Goal: Communication & Community: Ask a question

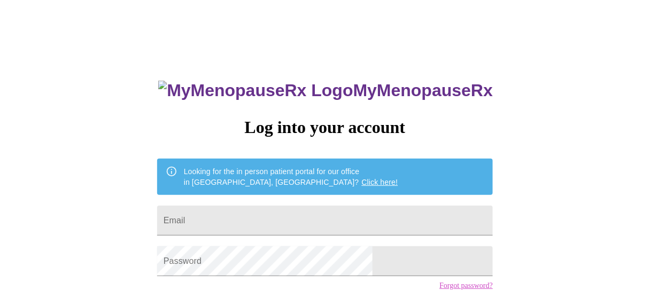
type input "[EMAIL_ADDRESS][DOMAIN_NAME]"
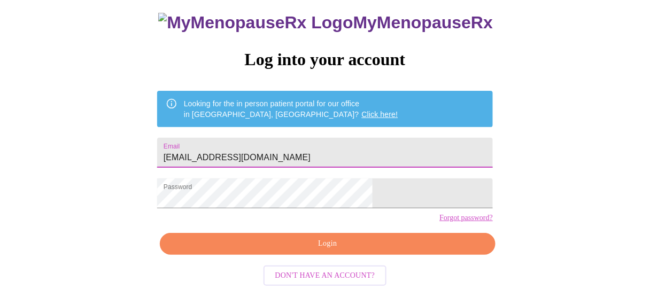
scroll to position [80, 0]
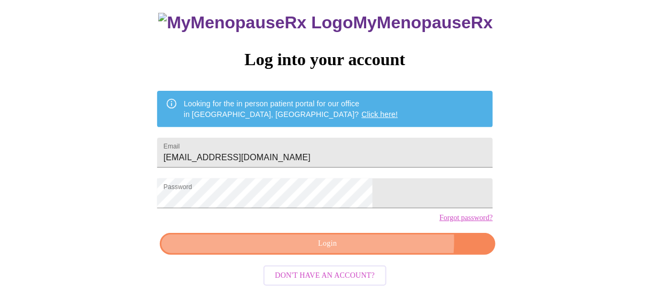
click at [367, 248] on span "Login" at bounding box center [327, 243] width 311 height 13
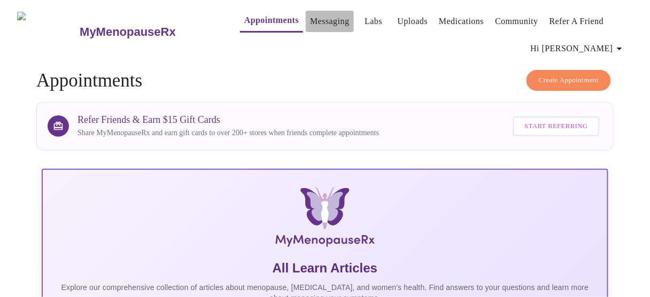
click at [310, 18] on link "Messaging" at bounding box center [329, 21] width 39 height 15
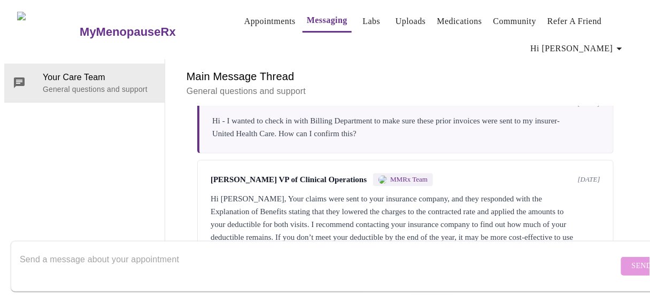
scroll to position [675, 0]
click at [136, 252] on textarea "Send a message about your appointment" at bounding box center [319, 266] width 599 height 34
click at [363, 15] on link "Labs" at bounding box center [372, 21] width 18 height 15
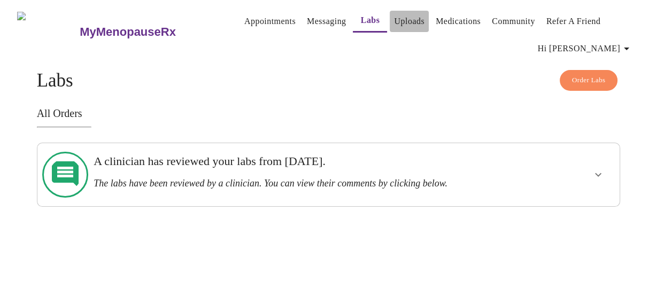
click at [394, 17] on link "Uploads" at bounding box center [409, 21] width 30 height 15
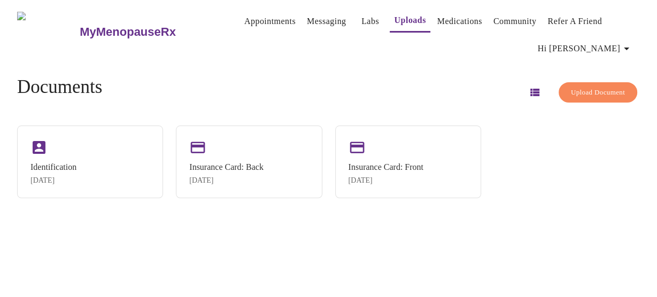
click at [444, 15] on link "Medications" at bounding box center [459, 21] width 45 height 15
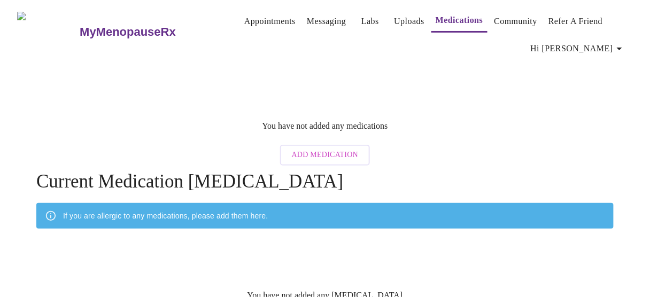
click at [362, 16] on link "Labs" at bounding box center [371, 21] width 18 height 15
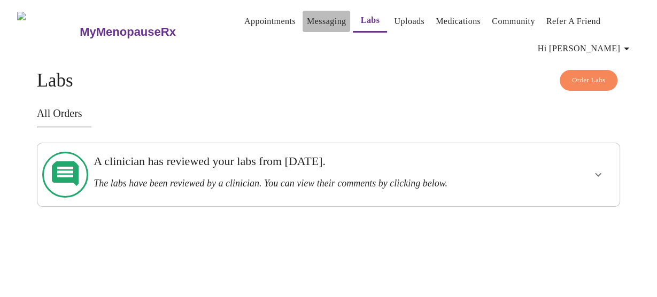
click at [314, 20] on link "Messaging" at bounding box center [326, 21] width 39 height 15
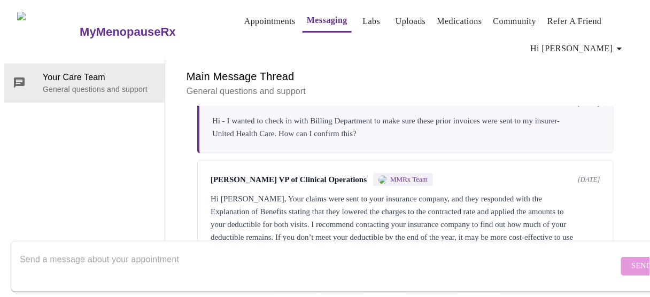
scroll to position [676, 0]
click at [136, 249] on textarea "Send a message about your appointment" at bounding box center [319, 266] width 599 height 34
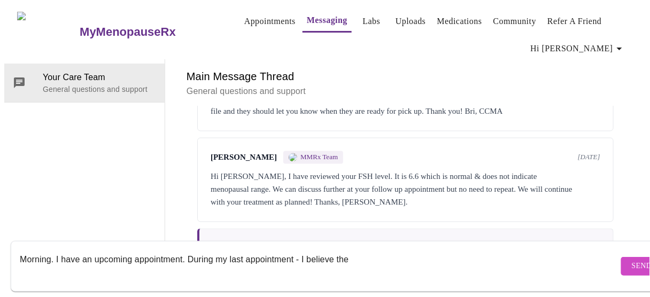
scroll to position [504, 0]
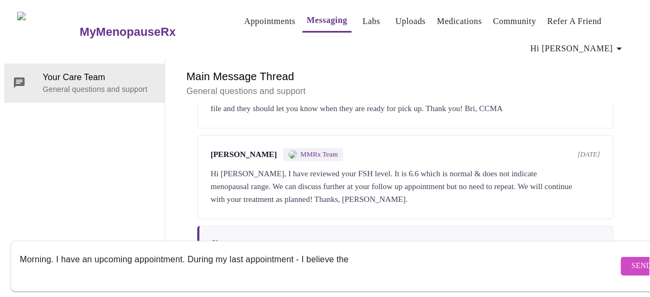
type textarea "Morning. I have an upcoming appointment. During my last appointment - I believe…"
drag, startPoint x: 280, startPoint y: 176, endPoint x: 205, endPoint y: 175, distance: 75.4
click at [205, 176] on div "[PERSON_NAME] MMRx Team [DATE] Hi [PERSON_NAME], I have reviewed your FSH level…" at bounding box center [405, 177] width 417 height 84
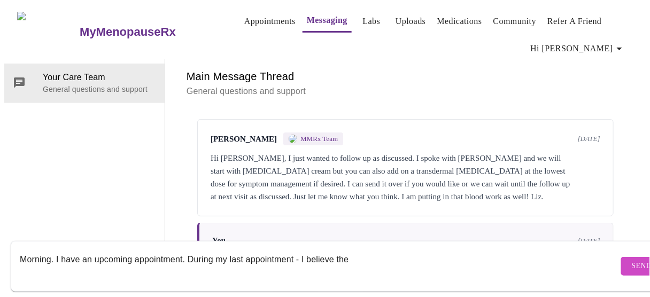
scroll to position [0, 0]
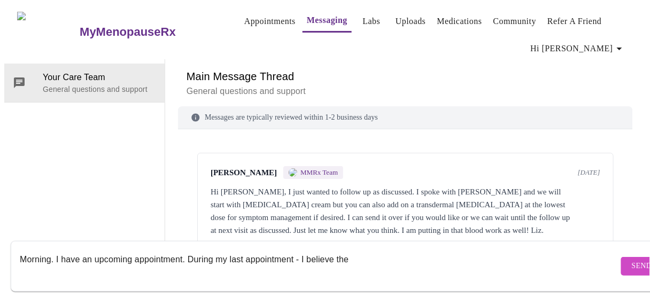
drag, startPoint x: 244, startPoint y: 250, endPoint x: 0, endPoint y: 241, distance: 244.6
click at [4, 241] on div "MyMenopauseRx Appointments Messaging Labs Uploads Medications Community Refer a…" at bounding box center [325, 137] width 642 height 266
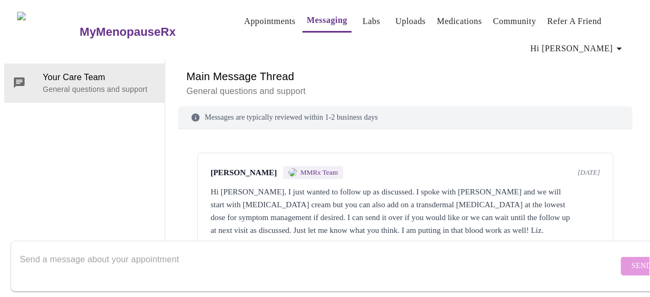
click at [240, 24] on button "Appointments" at bounding box center [270, 21] width 60 height 21
click at [244, 20] on link "Appointments" at bounding box center [269, 21] width 51 height 15
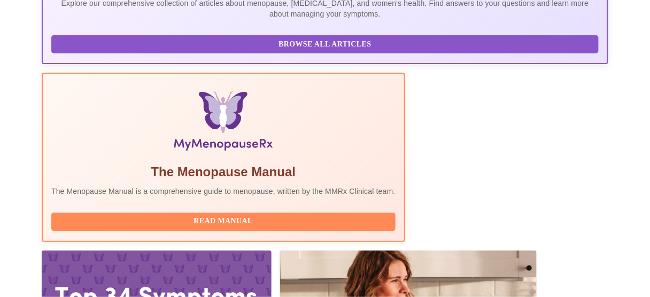
scroll to position [299, 0]
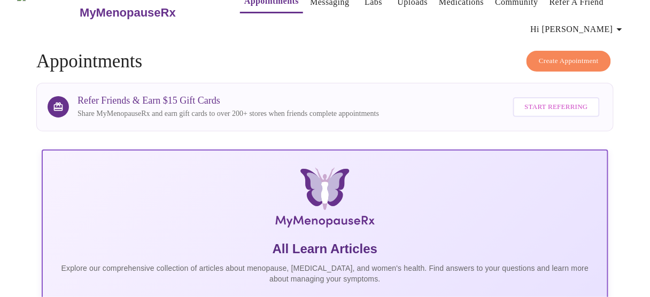
scroll to position [0, 0]
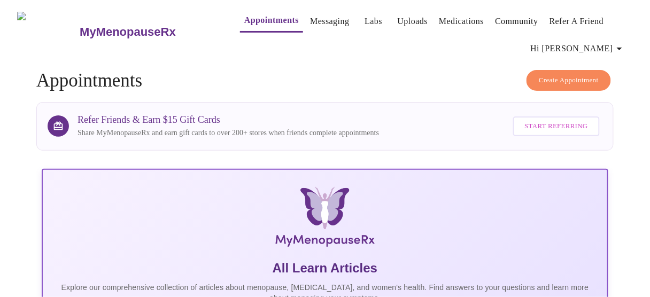
click at [312, 20] on link "Messaging" at bounding box center [329, 21] width 39 height 15
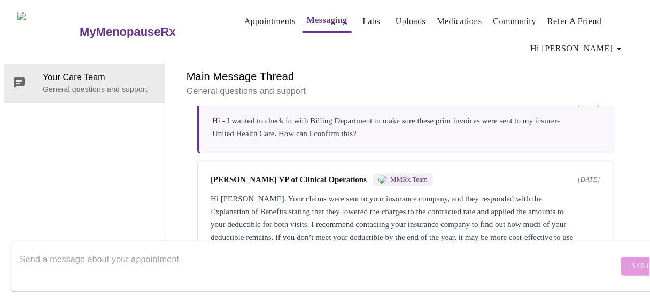
scroll to position [676, 0]
click at [181, 258] on textarea "Send a message about your appointment" at bounding box center [319, 266] width 599 height 34
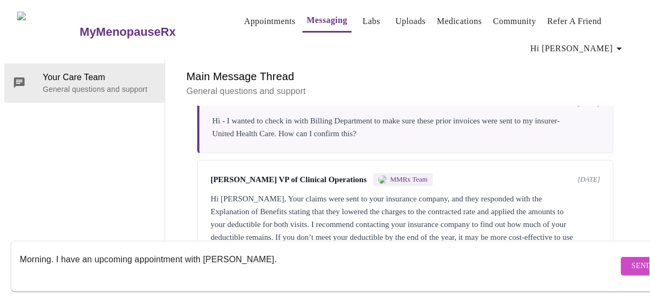
drag, startPoint x: 212, startPoint y: 250, endPoint x: 205, endPoint y: 250, distance: 6.4
click at [205, 250] on textarea "Morning. I have an upcoming appointment with [PERSON_NAME]." at bounding box center [319, 266] width 599 height 34
click at [279, 251] on textarea "Morning. I have an upcoming appointment with [PERSON_NAME]." at bounding box center [319, 266] width 599 height 34
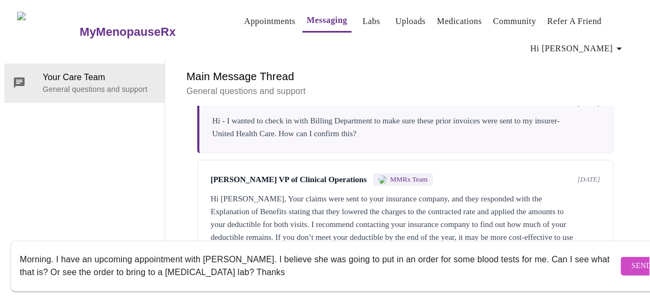
type textarea "Morning. I have an upcoming appointment with [PERSON_NAME]. I believe she was g…"
click at [632, 260] on span "Send" at bounding box center [642, 266] width 20 height 13
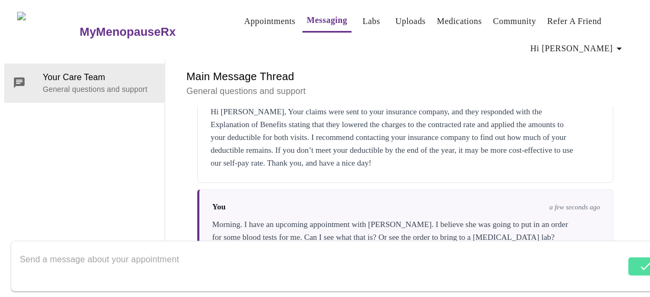
scroll to position [765, 0]
